Goal: Task Accomplishment & Management: Manage account settings

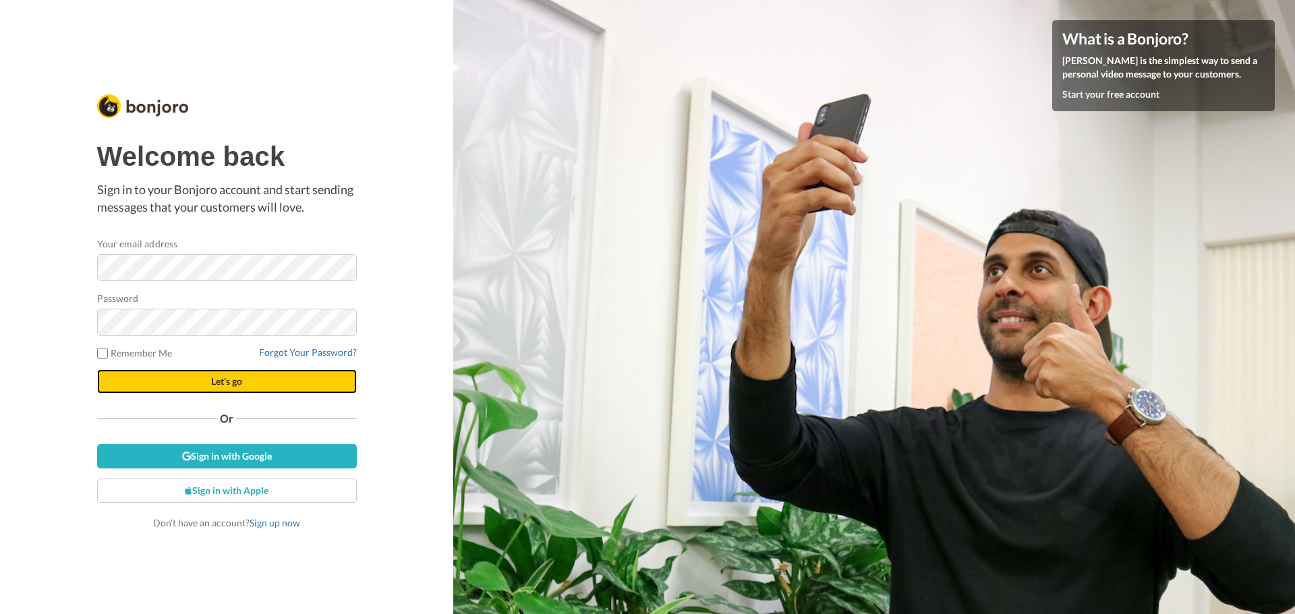
click at [243, 377] on button "Let's go" at bounding box center [227, 382] width 260 height 24
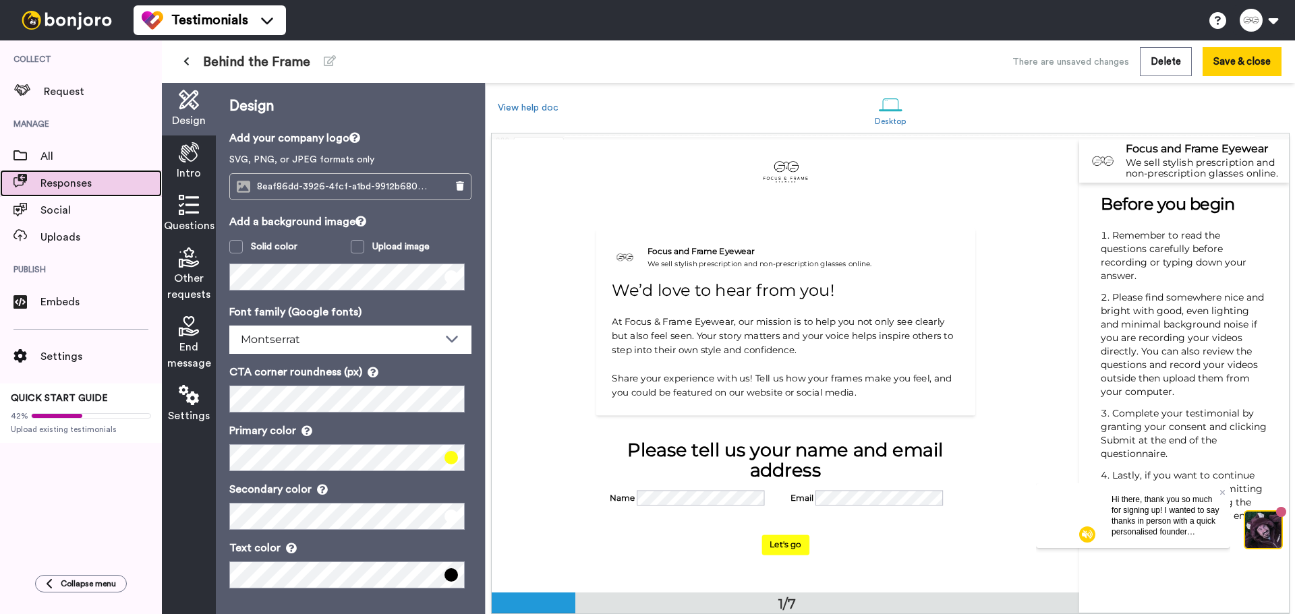
click at [113, 181] on span "Responses" at bounding box center [100, 183] width 121 height 16
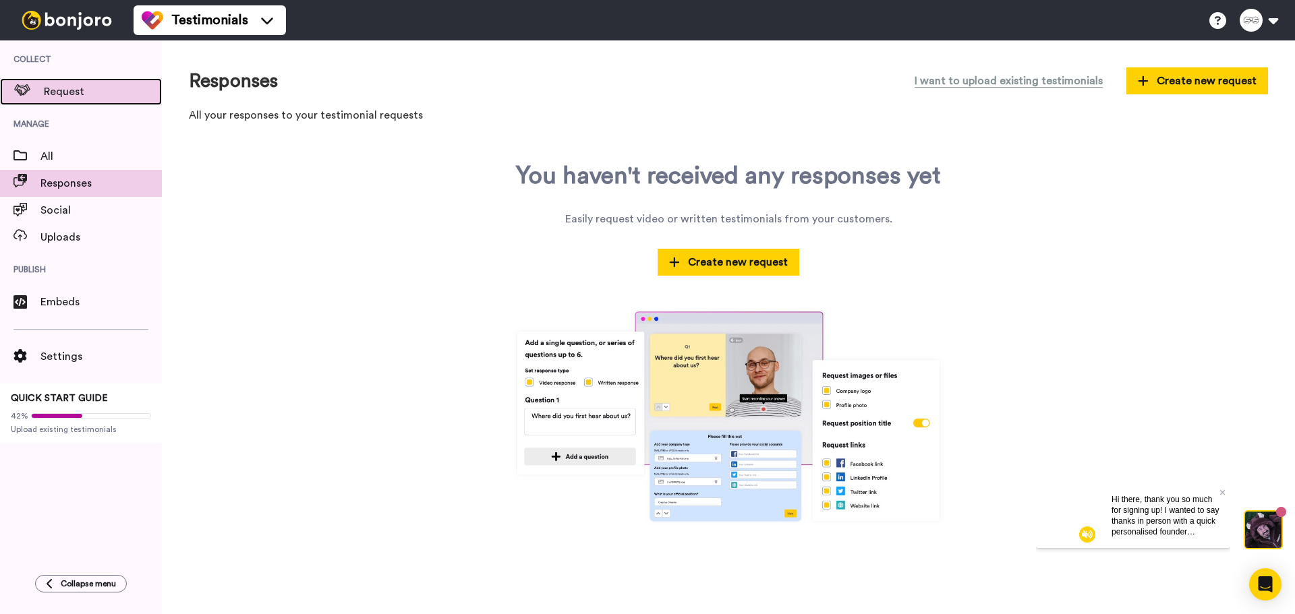
click at [81, 89] on span "Request" at bounding box center [103, 92] width 118 height 16
